Goal: Transaction & Acquisition: Obtain resource

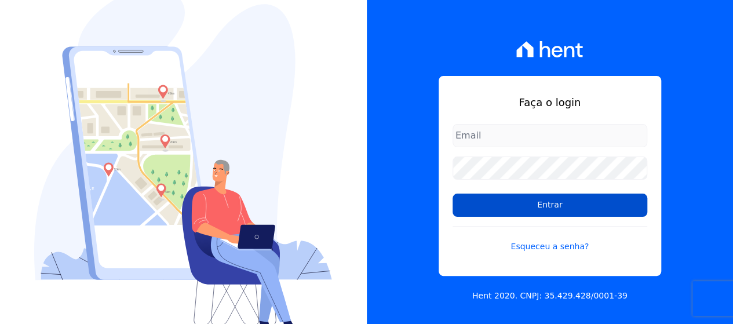
type input "[EMAIL_ADDRESS][DOMAIN_NAME]"
click at [484, 207] on input "Entrar" at bounding box center [549, 204] width 195 height 23
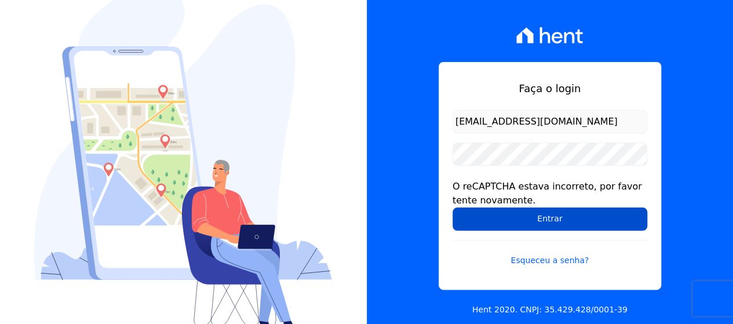
click at [611, 222] on input "Entrar" at bounding box center [549, 218] width 195 height 23
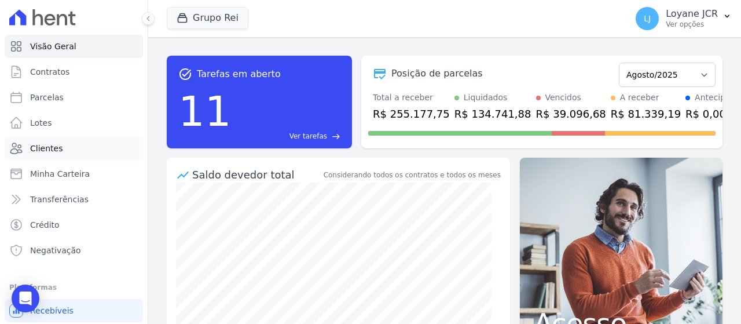
click at [60, 140] on link "Clientes" at bounding box center [74, 148] width 138 height 23
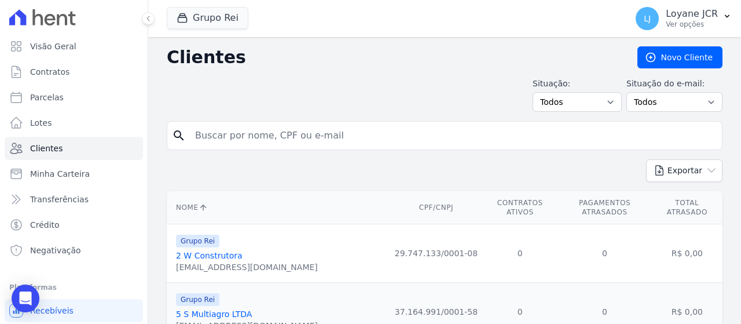
click at [371, 144] on input "search" at bounding box center [452, 135] width 529 height 23
paste input "[PERSON_NAME]"
type input "[PERSON_NAME]"
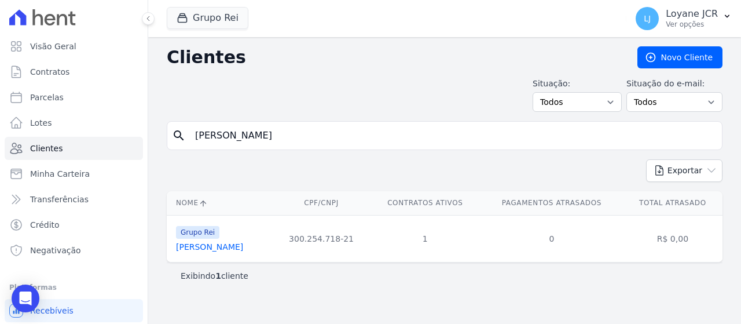
click at [227, 250] on link "[PERSON_NAME]" at bounding box center [209, 246] width 67 height 9
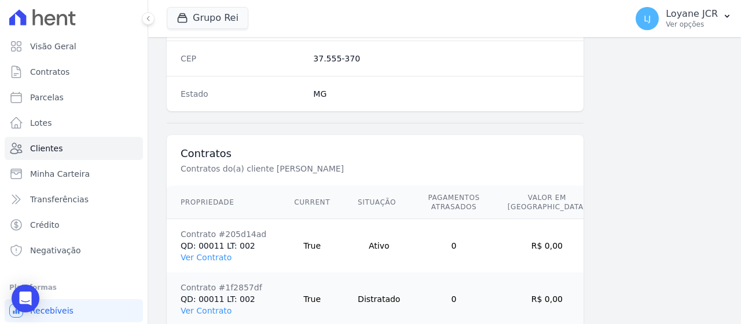
scroll to position [817, 0]
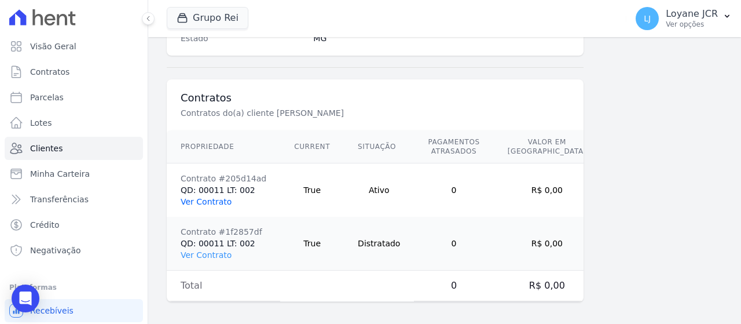
click at [220, 199] on link "Ver Contrato" at bounding box center [206, 201] width 51 height 9
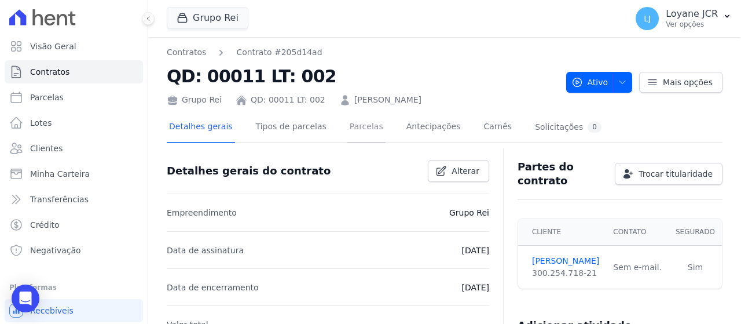
click at [348, 133] on link "Parcelas" at bounding box center [367, 127] width 38 height 31
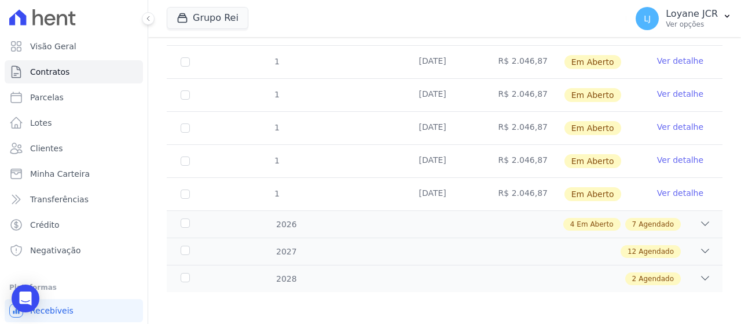
scroll to position [249, 0]
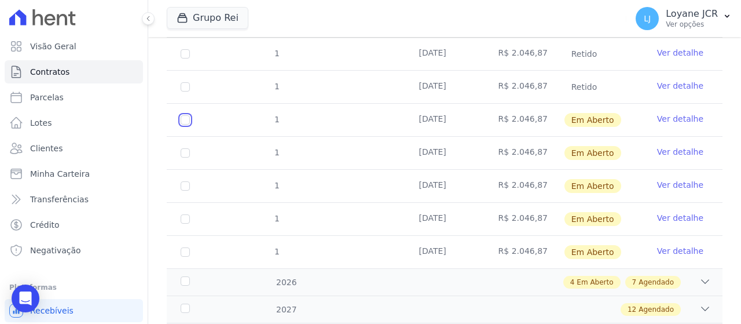
click at [188, 119] on input "checkbox" at bounding box center [185, 119] width 9 height 9
checkbox input "true"
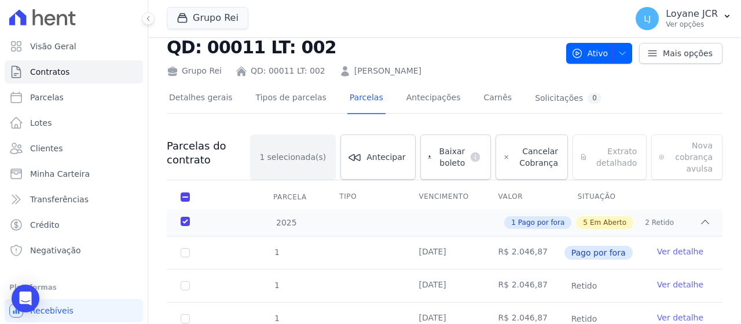
scroll to position [29, 0]
click at [463, 148] on link "Baixar boleto default" at bounding box center [456, 156] width 71 height 45
